Goal: Information Seeking & Learning: Learn about a topic

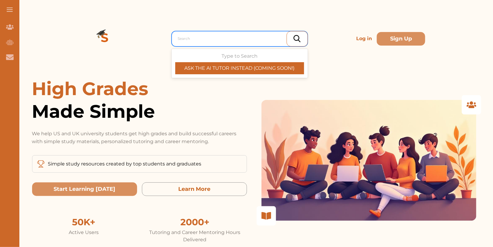
click at [216, 36] on div at bounding box center [241, 38] width 126 height 8
type input "e"
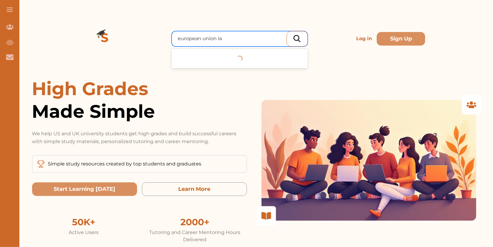
type input "european union law"
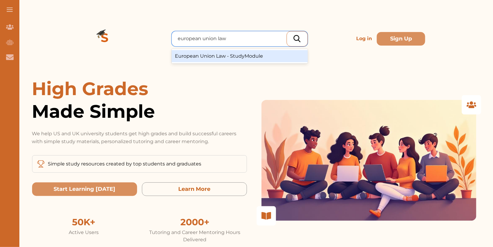
click at [236, 63] on div "European Union Law - StudyModule" at bounding box center [239, 56] width 136 height 15
click at [236, 60] on div "European Union Law - StudyModule" at bounding box center [239, 56] width 136 height 12
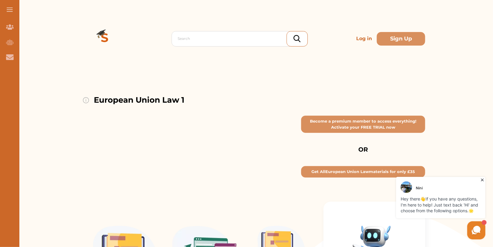
click at [112, 39] on img at bounding box center [105, 39] width 44 height 44
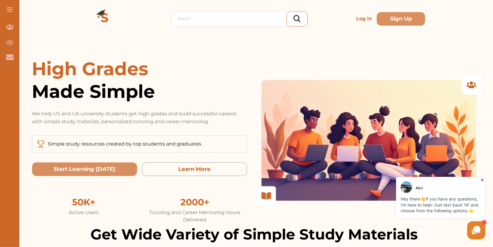
scroll to position [21, 0]
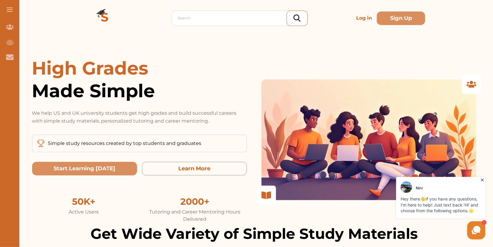
click at [220, 125] on div "High Grades Made Simple We help US and UK university students get high grades a…" at bounding box center [139, 140] width 215 height 166
click at [219, 108] on div "High Grades Made Simple We help US and UK university students get high grades a…" at bounding box center [139, 91] width 215 height 68
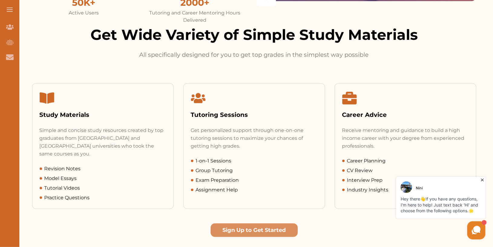
scroll to position [247, 0]
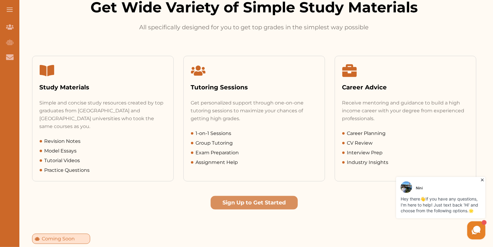
click at [482, 178] on icon at bounding box center [482, 180] width 6 height 6
click at [482, 180] on icon at bounding box center [481, 180] width 3 height 3
click at [475, 224] on picture at bounding box center [476, 230] width 18 height 18
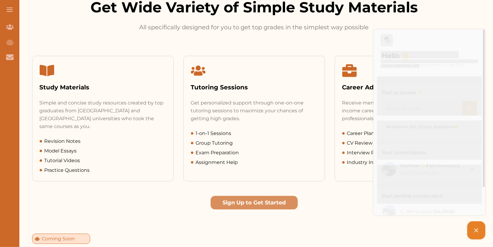
click at [475, 224] on picture at bounding box center [476, 230] width 18 height 18
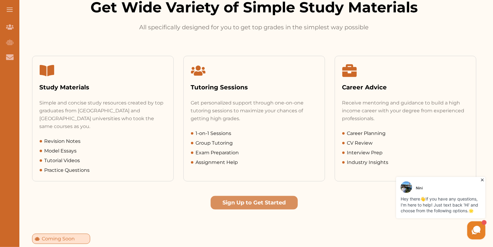
click at [481, 179] on icon at bounding box center [482, 180] width 6 height 6
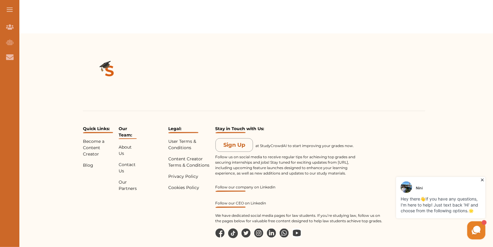
scroll to position [1326, 0]
